Goal: Task Accomplishment & Management: Use online tool/utility

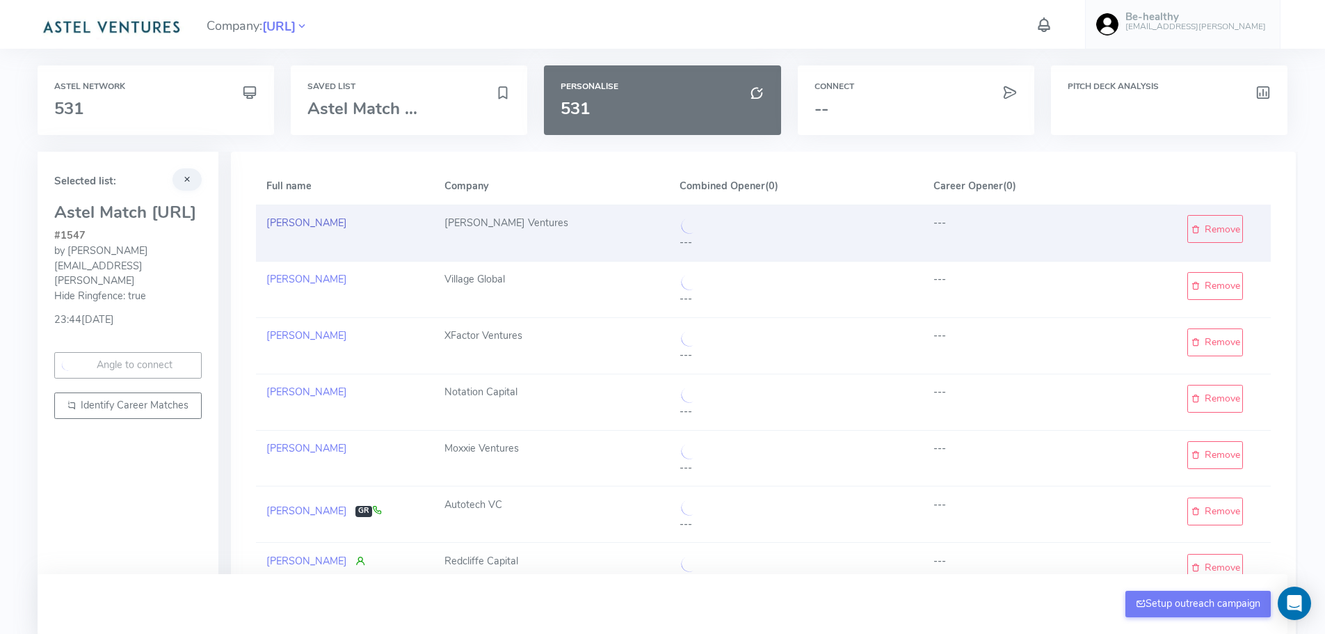
click at [294, 221] on link "[PERSON_NAME]" at bounding box center [306, 223] width 81 height 14
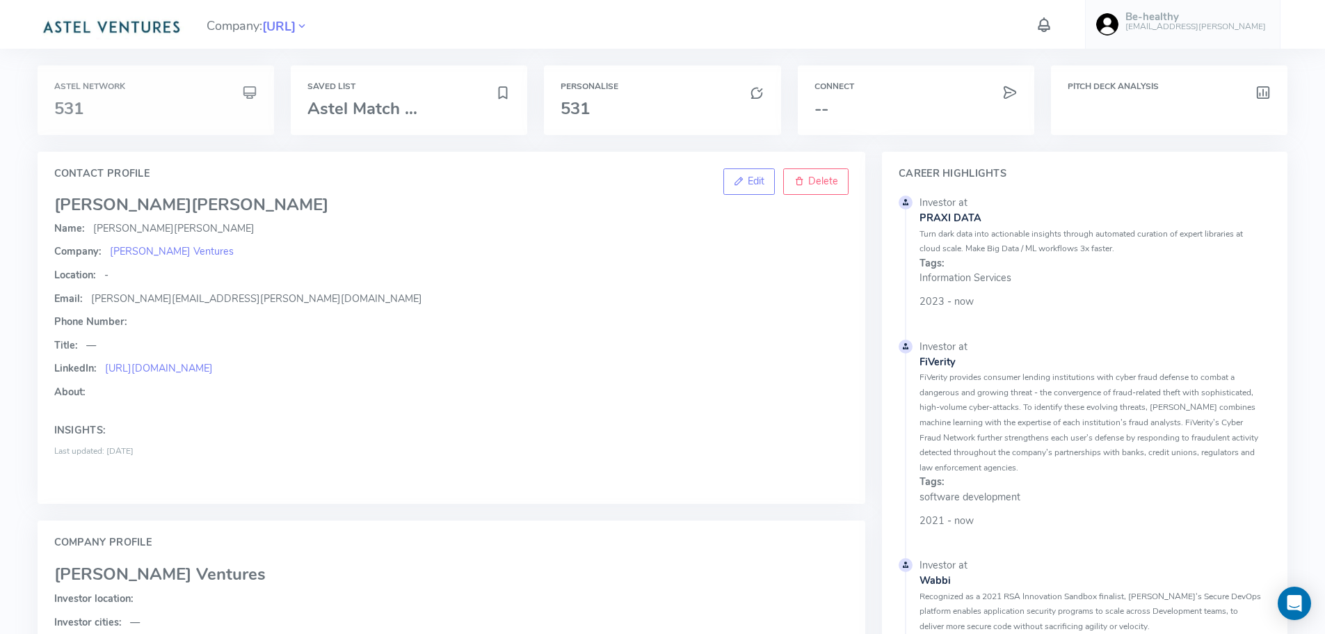
click at [147, 109] on h3 "531" at bounding box center [155, 108] width 203 height 18
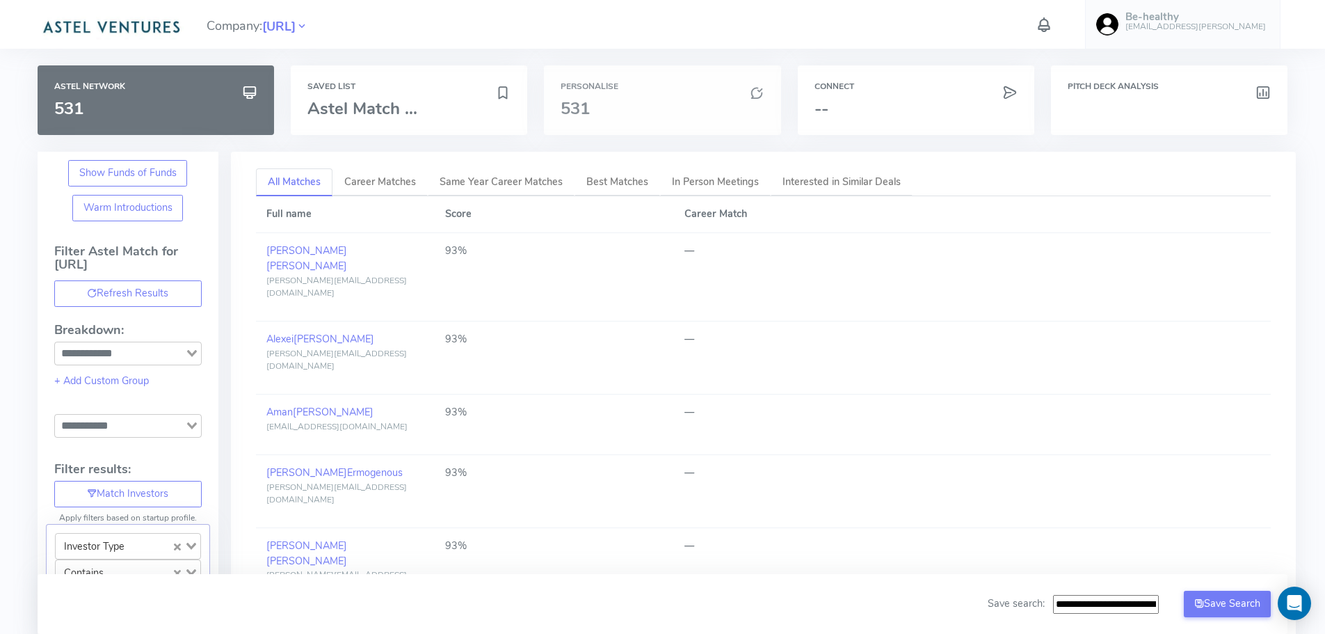
click at [618, 99] on div "Personalise 531" at bounding box center [662, 100] width 237 height 70
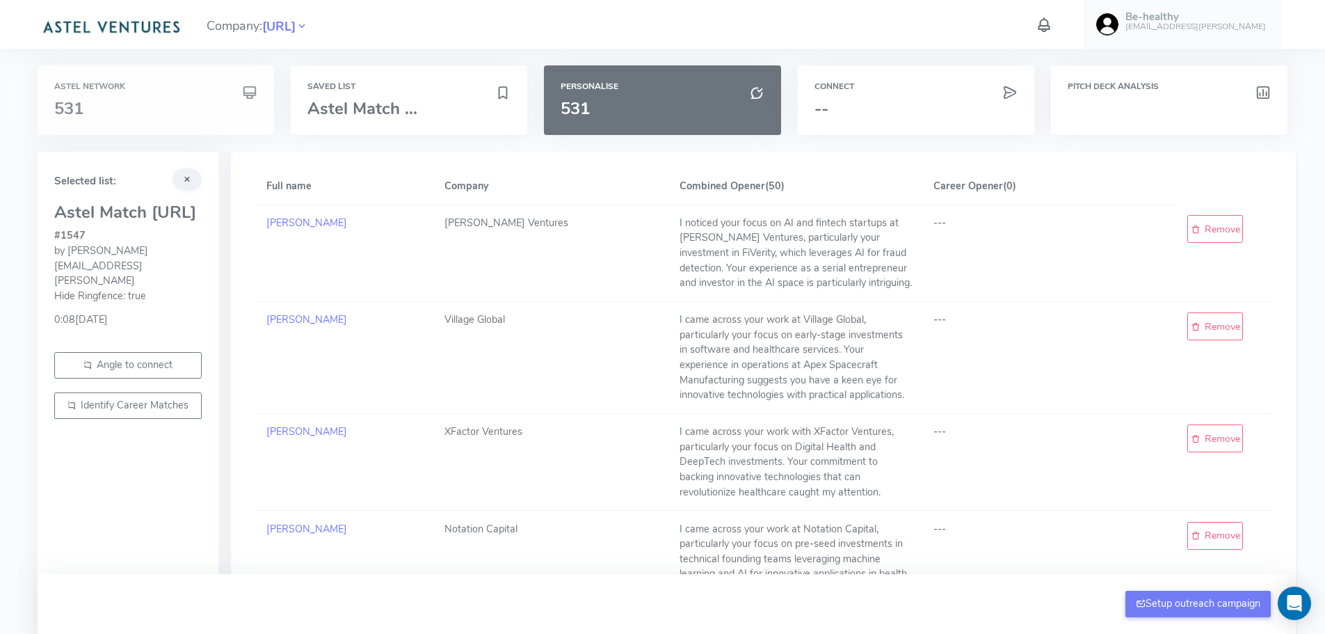
click at [145, 99] on div "Astel Network 531" at bounding box center [155, 100] width 203 height 36
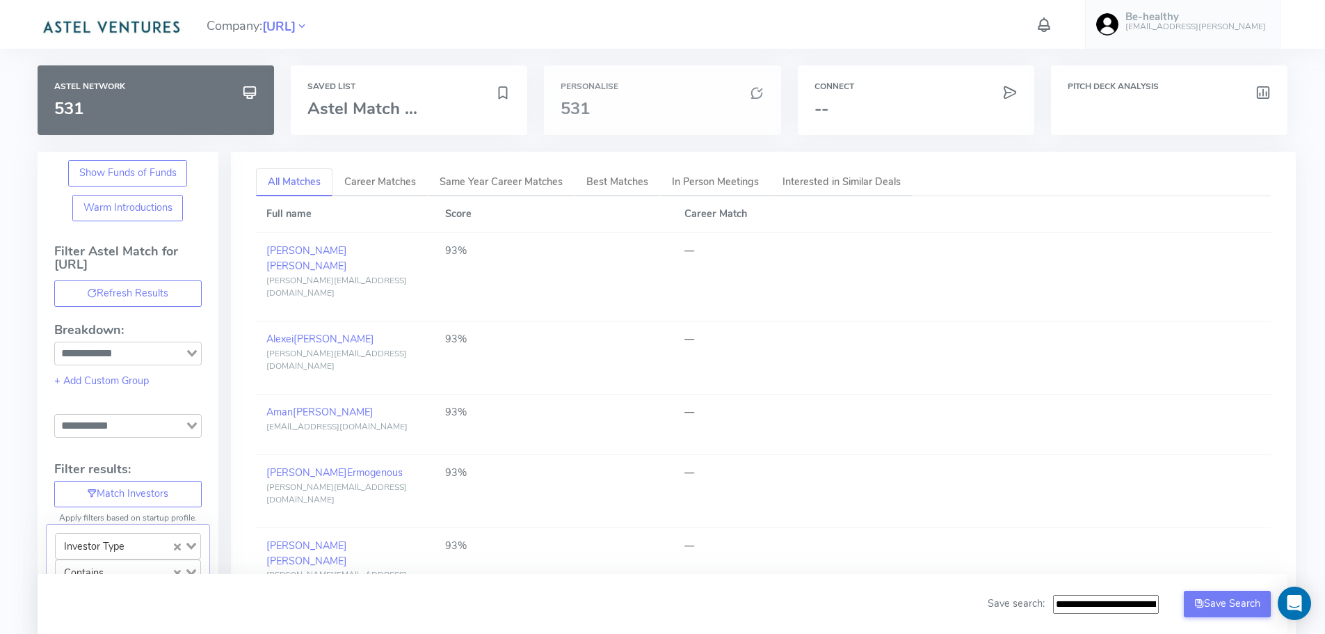
click at [662, 115] on h3 "531" at bounding box center [662, 108] width 203 height 18
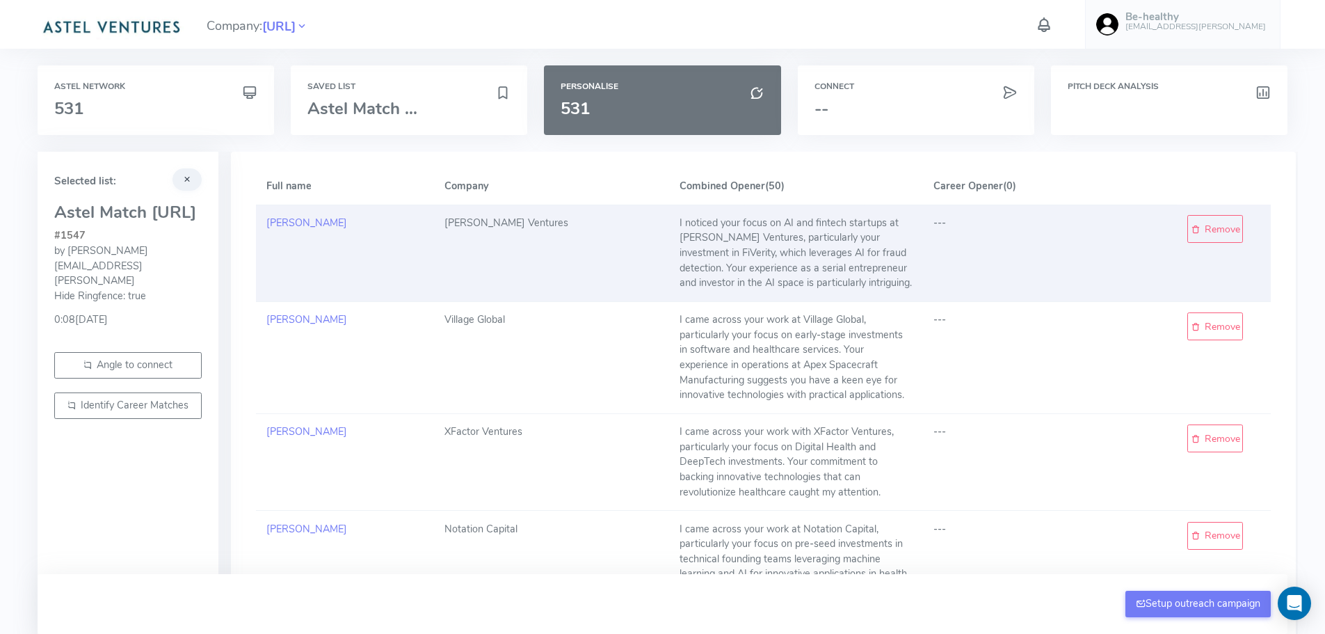
click at [730, 253] on div "I noticed your focus on AI and fintech startups at [PERSON_NAME] Ventures, part…" at bounding box center [796, 253] width 233 height 75
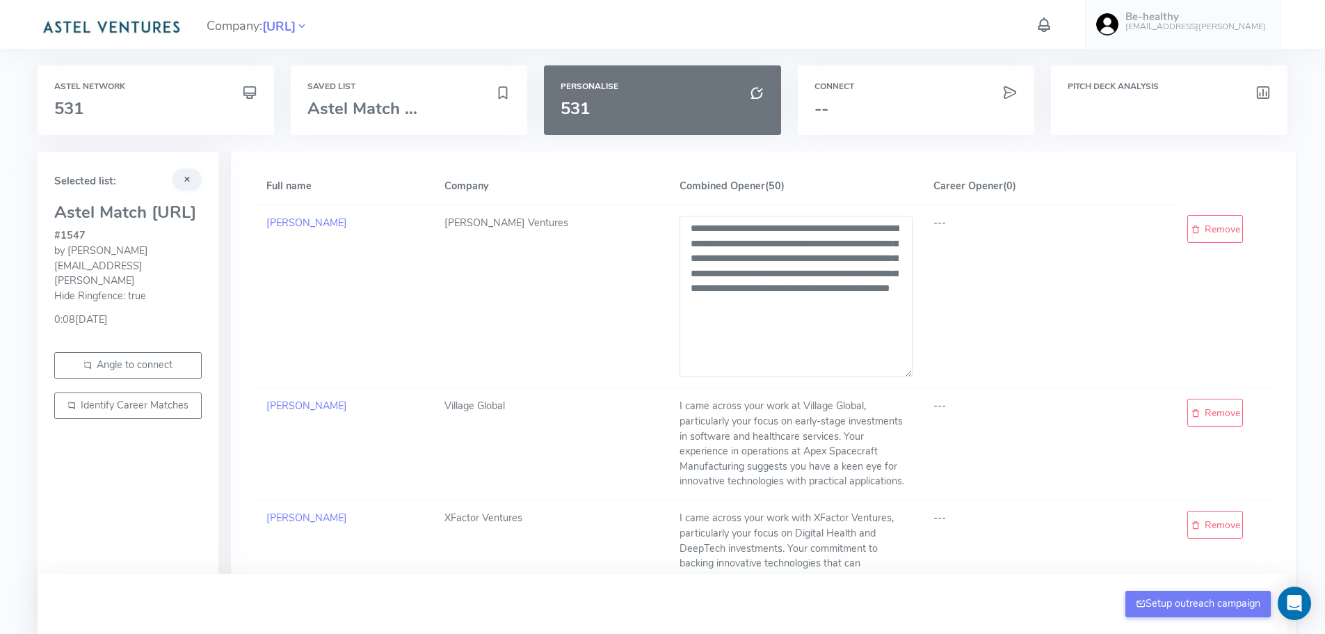
click at [845, 188] on th "Combined Opener (50)" at bounding box center [796, 186] width 254 height 36
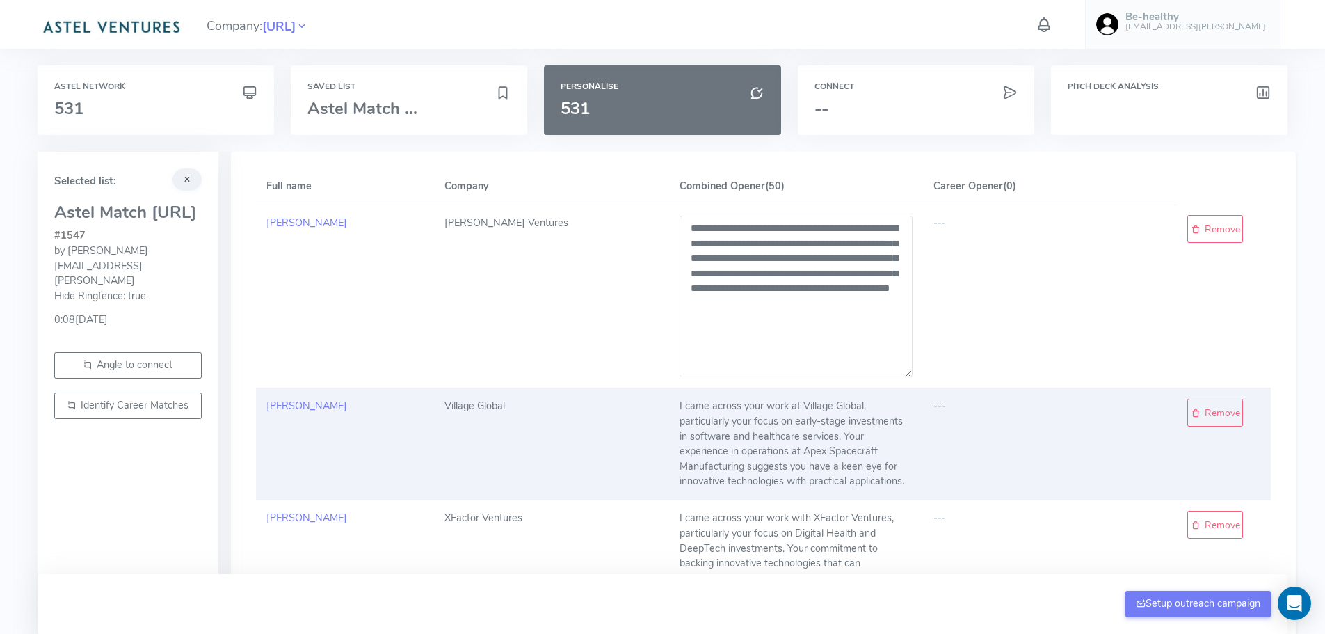
click at [798, 410] on div "I came across your work at Village Global, particularly your focus on early-sta…" at bounding box center [796, 444] width 233 height 90
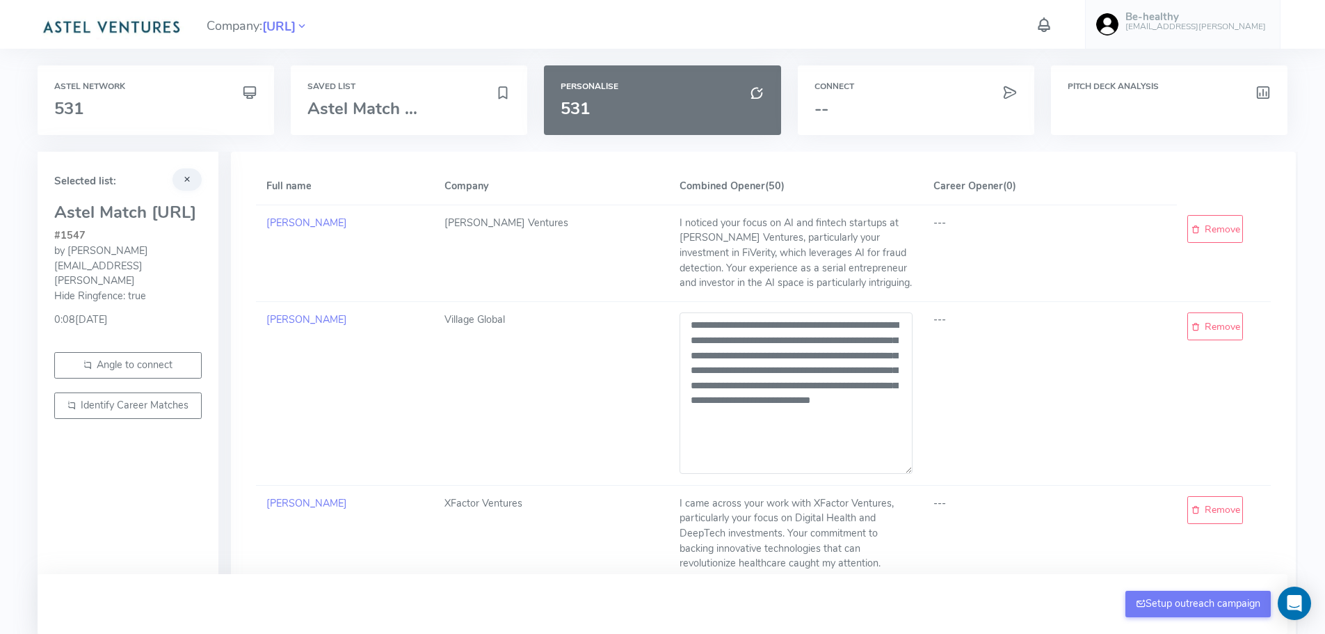
click at [847, 169] on th "Combined Opener (50)" at bounding box center [796, 186] width 254 height 36
click at [157, 89] on h6 "Astel Network" at bounding box center [155, 86] width 203 height 9
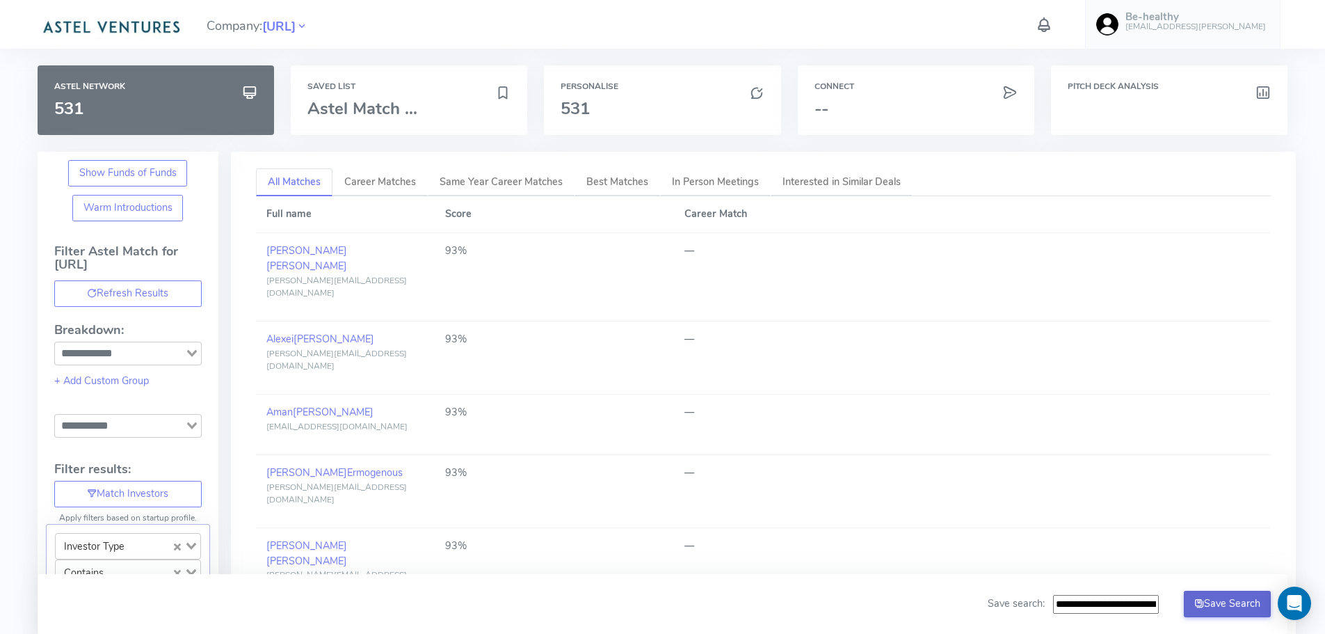
click at [1231, 603] on button "Save Search" at bounding box center [1228, 604] width 88 height 26
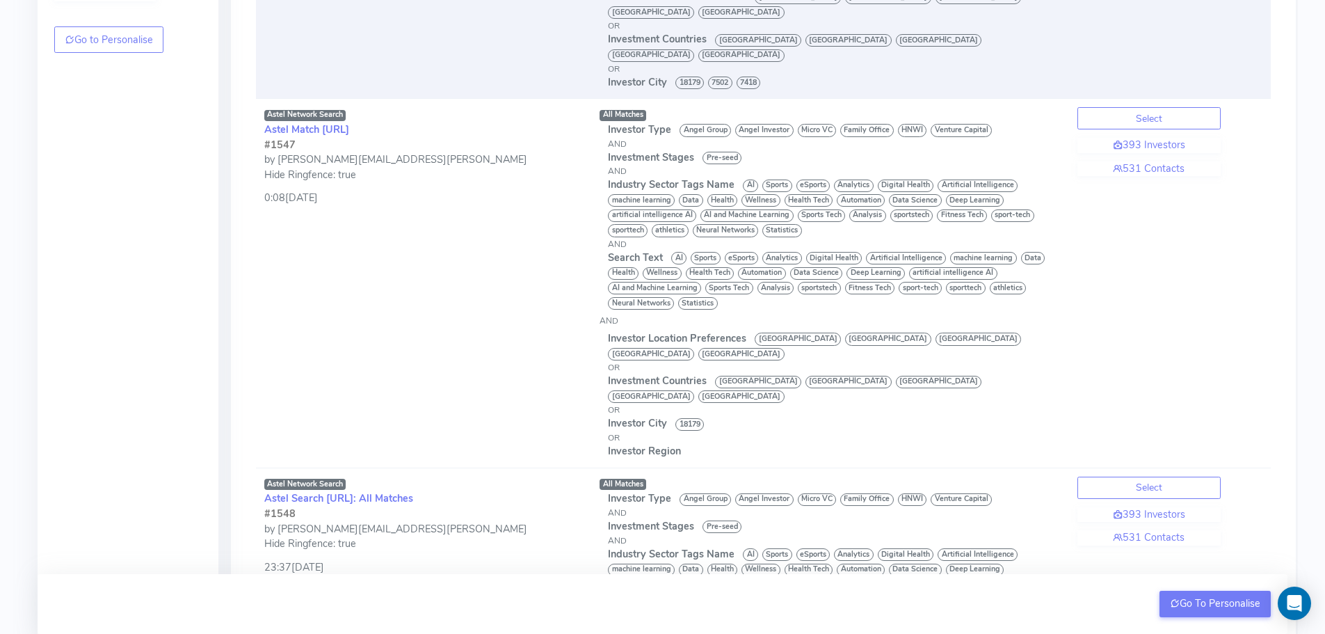
scroll to position [431, 0]
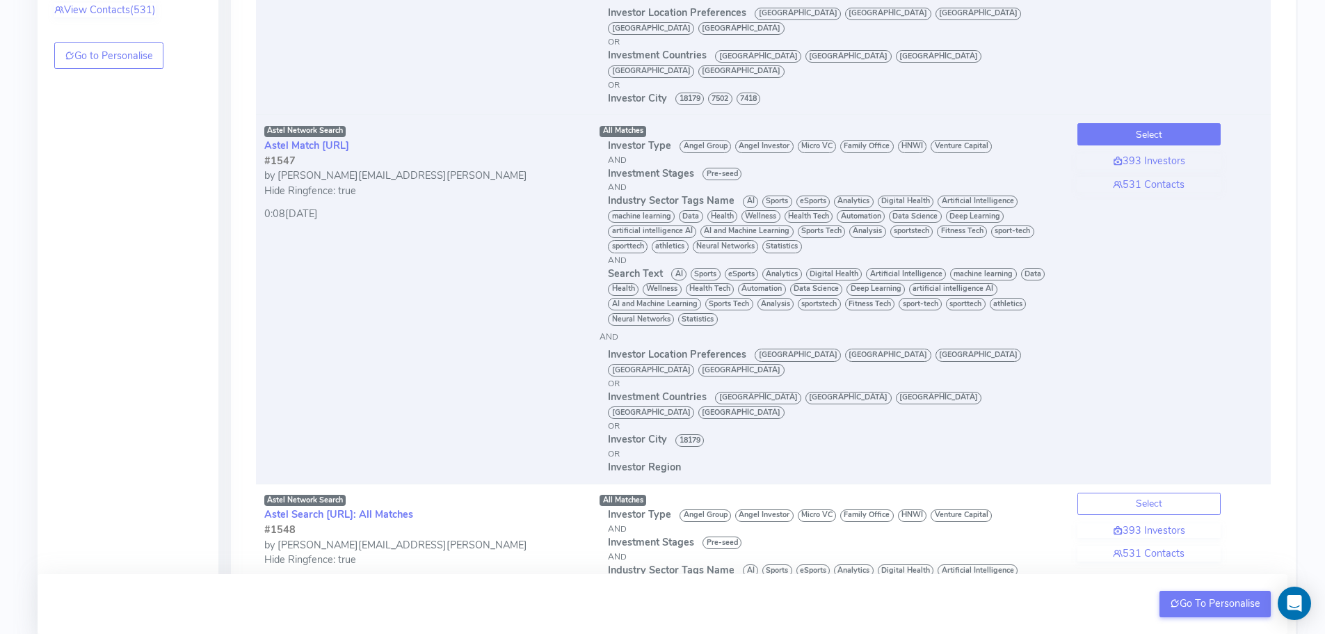
click at [1136, 123] on button "Select" at bounding box center [1148, 134] width 143 height 22
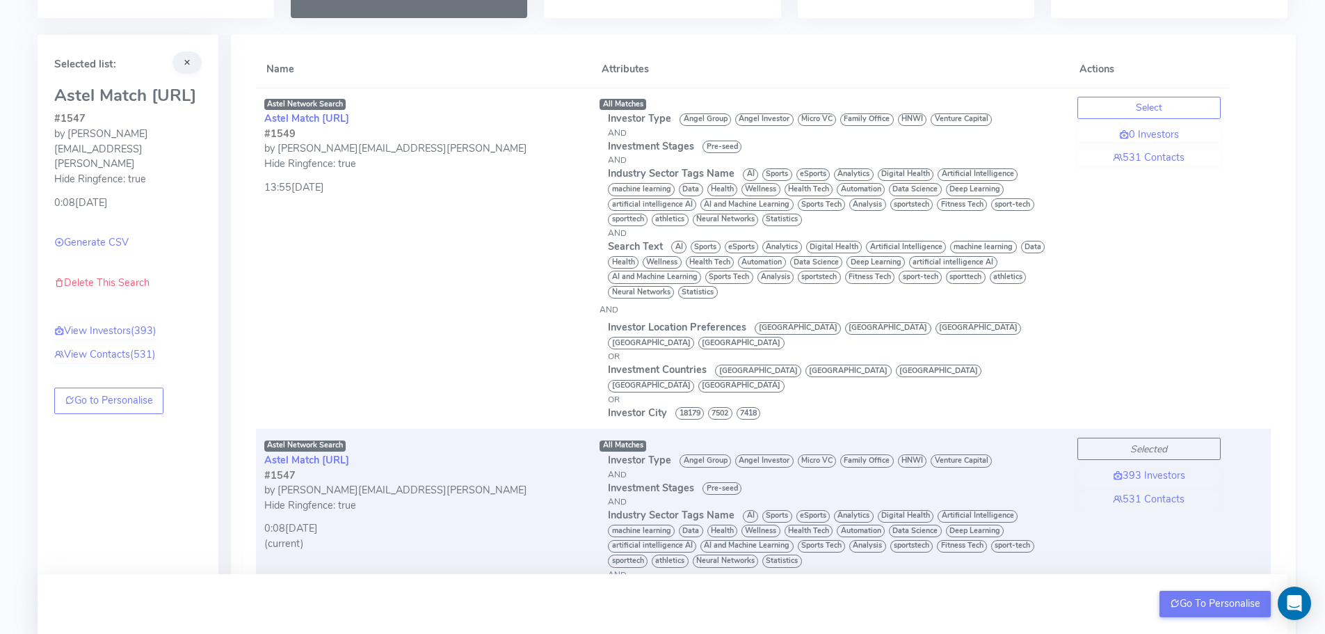
scroll to position [14, 0]
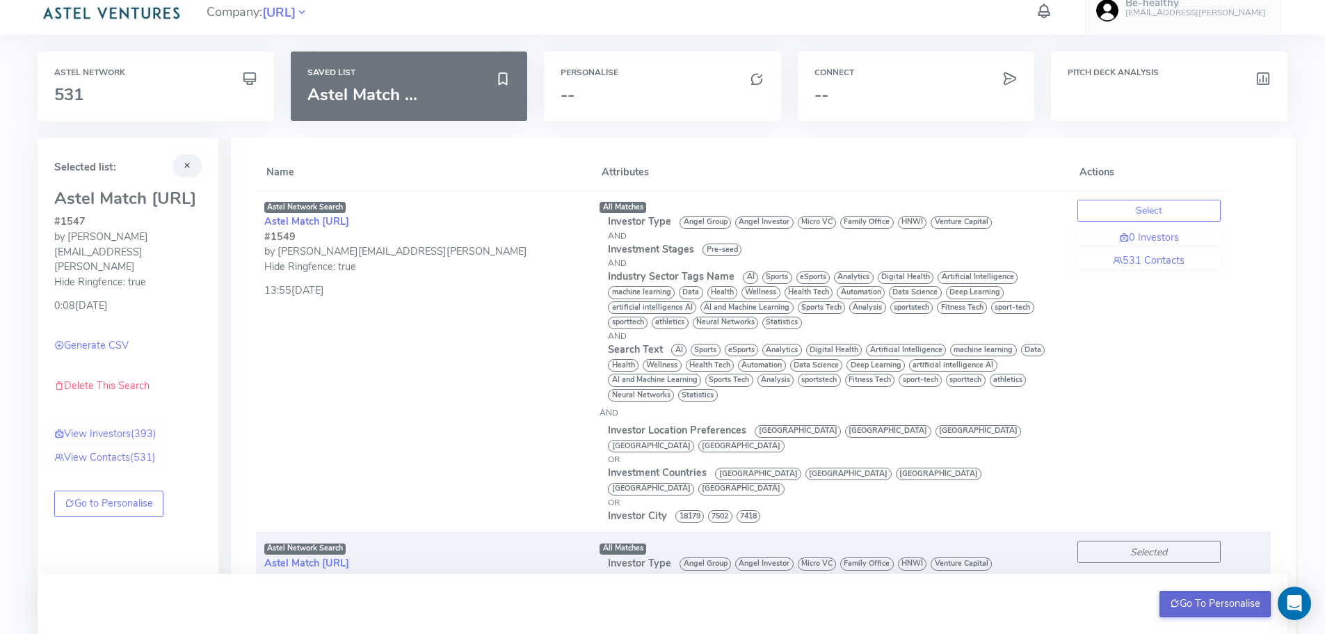
click at [1212, 607] on button "Go To Personalise" at bounding box center [1216, 604] width 112 height 26
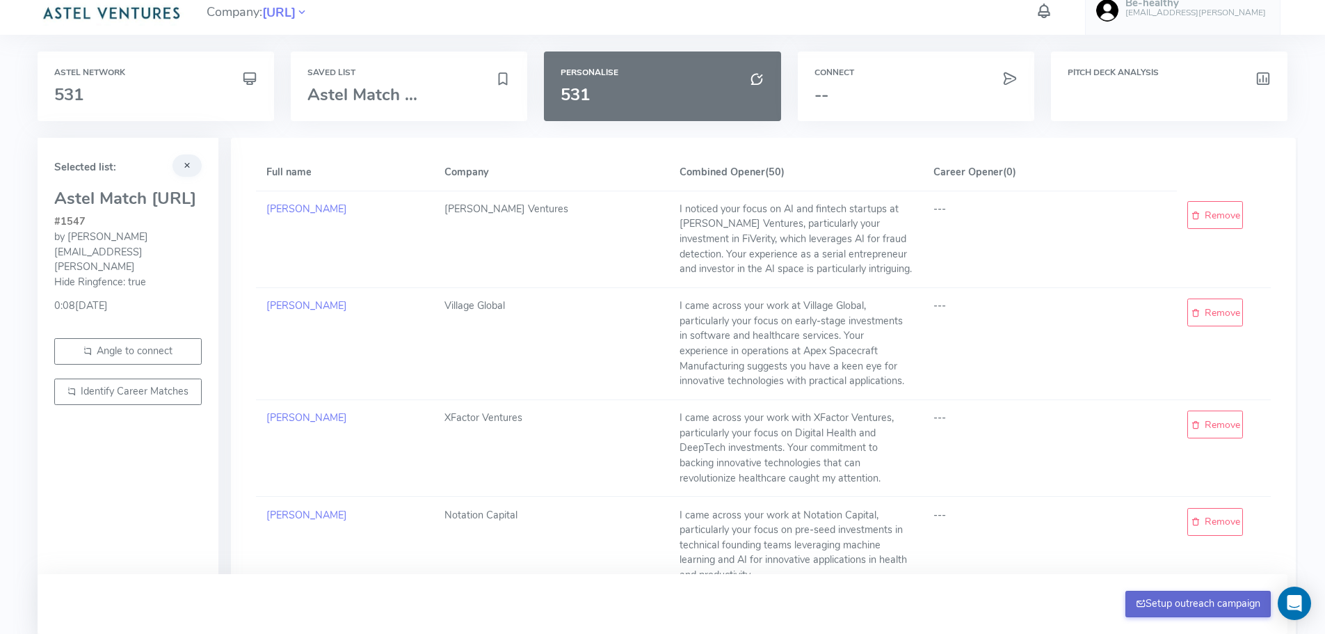
click at [1178, 600] on button "Setup outreach campaign" at bounding box center [1198, 604] width 146 height 26
